Goal: Entertainment & Leisure: Consume media (video, audio)

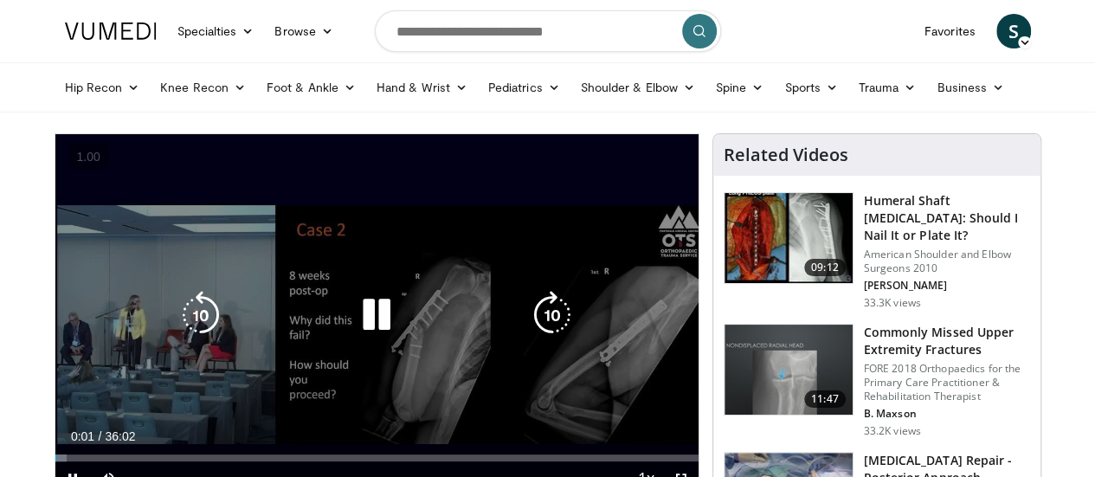
scroll to position [75, 0]
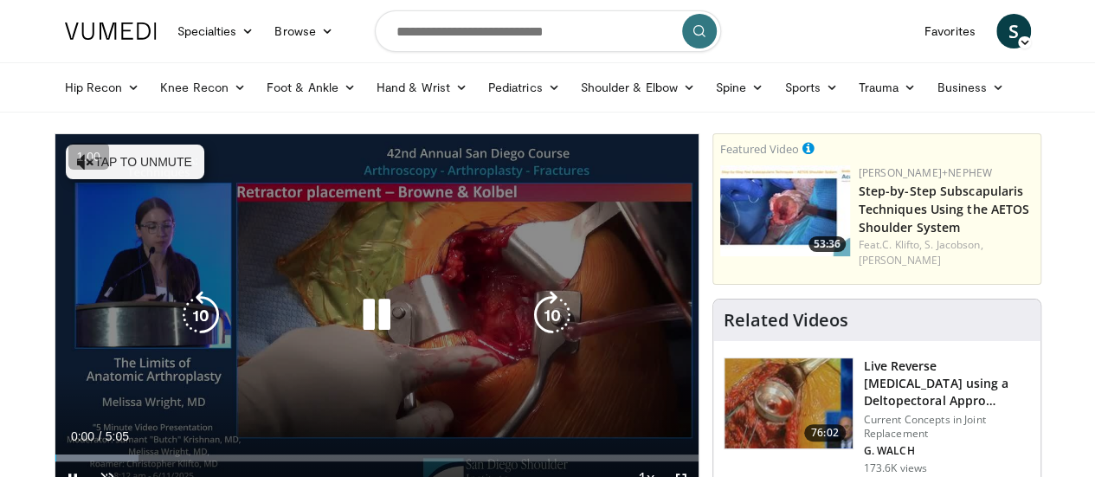
click at [111, 146] on button "Tap to unmute" at bounding box center [135, 162] width 139 height 35
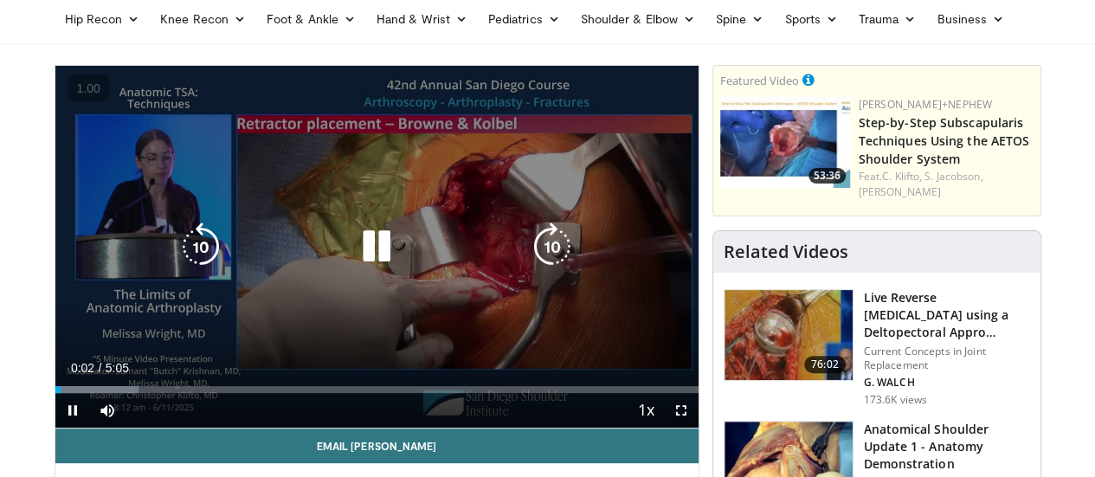
scroll to position [105, 0]
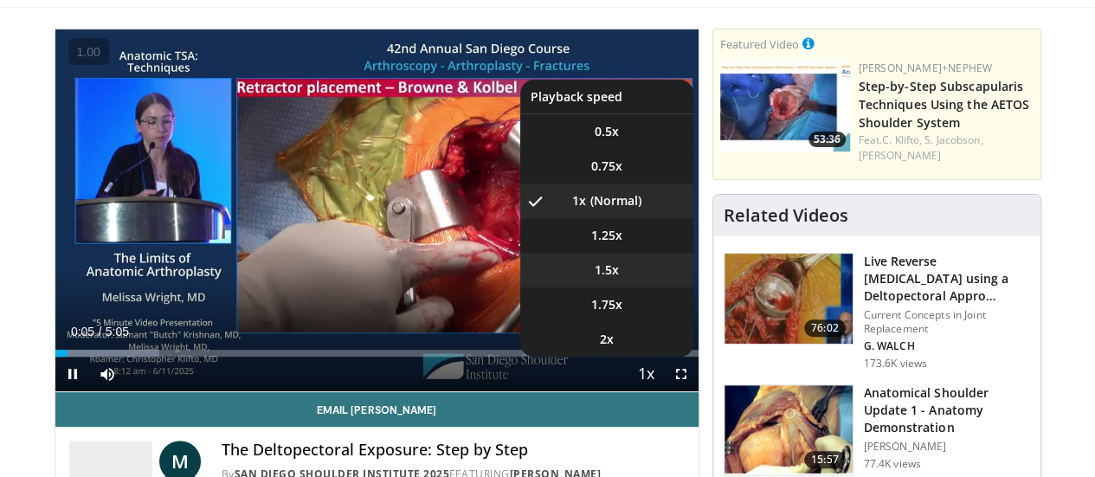
click at [619, 279] on span "1.5x" at bounding box center [607, 269] width 24 height 17
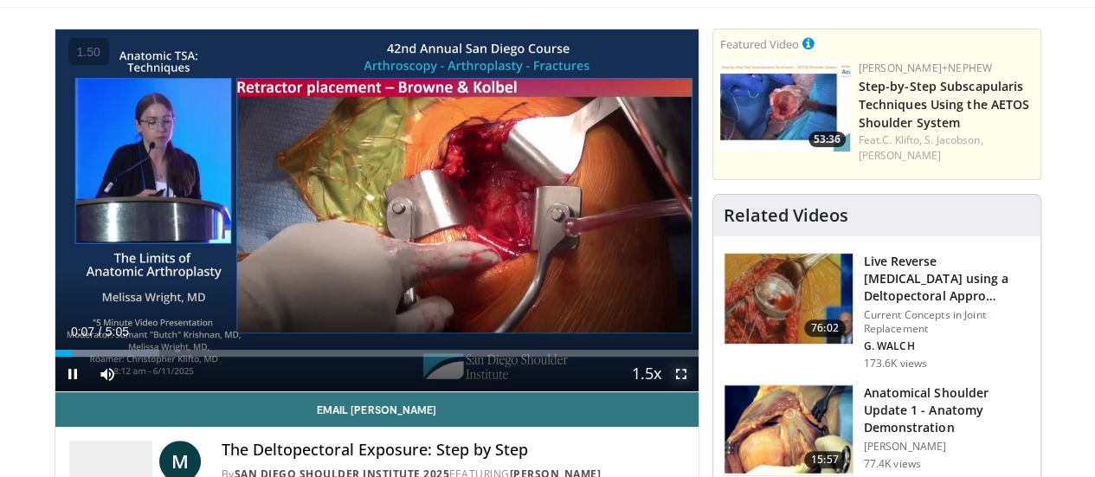
click at [697, 391] on span "Video Player" at bounding box center [681, 374] width 35 height 35
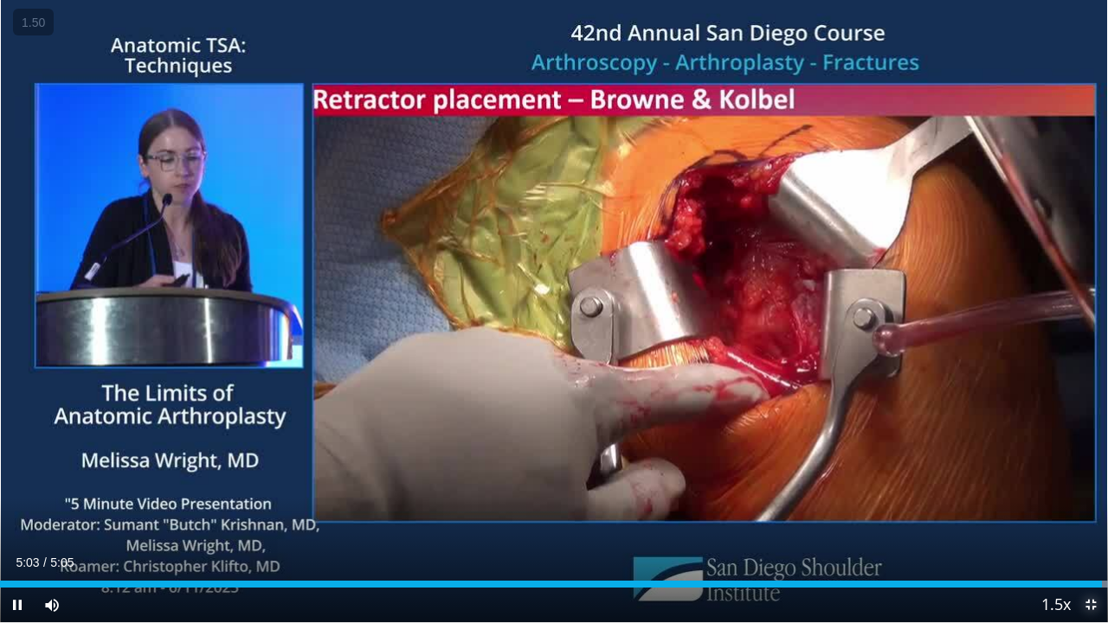
click at [1091, 476] on span "Video Player" at bounding box center [1091, 605] width 35 height 35
